Goal: Information Seeking & Learning: Check status

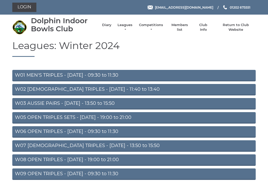
click at [171, 43] on h1 "Leagues: Winter 2024" at bounding box center [133, 48] width 243 height 17
click at [129, 28] on link "Leagues" at bounding box center [125, 27] width 16 height 9
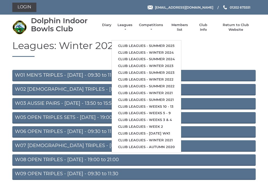
click at [174, 43] on link "Club leagues - Summer 2025" at bounding box center [146, 46] width 69 height 7
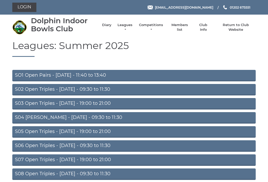
click at [71, 88] on link "S02 Open Triples - [DATE] - 09:30 to 11:30" at bounding box center [133, 90] width 243 height 12
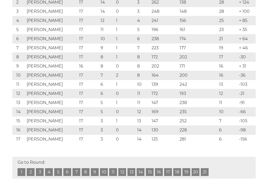
scroll to position [141, 0]
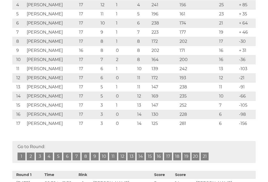
click at [167, 157] on link "17" at bounding box center [168, 157] width 8 height 8
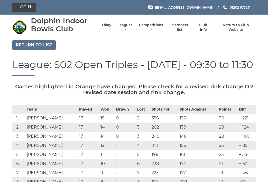
click at [45, 49] on link "Return to list" at bounding box center [33, 45] width 43 height 10
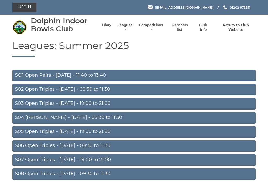
click at [107, 105] on link "S03 Open Triples - [DATE] - 19:00 to 21:00" at bounding box center [133, 104] width 243 height 12
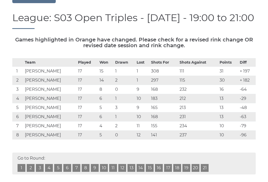
scroll to position [48, 0]
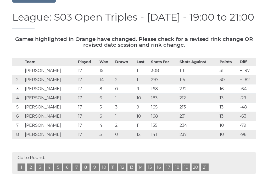
click at [170, 171] on link "17" at bounding box center [168, 168] width 8 height 8
